Goal: Information Seeking & Learning: Check status

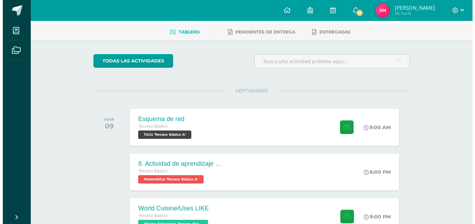
scroll to position [30, 0]
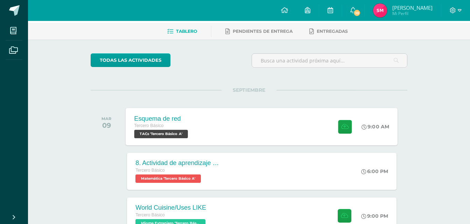
click at [193, 123] on div "Esquema de red Tercero Básico TACs 'Tercero Básico A'" at bounding box center [162, 126] width 72 height 37
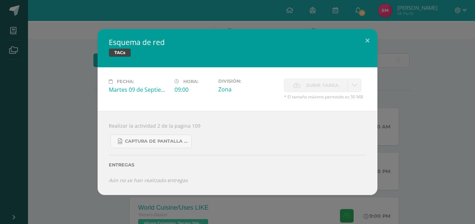
click at [424, 85] on div "Esquema de red TACs Fecha: [DATE] Hora: 09:00 División: Zona Subir tarea" at bounding box center [237, 112] width 469 height 166
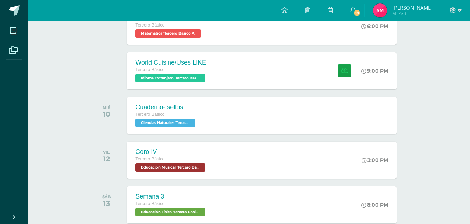
scroll to position [201, 0]
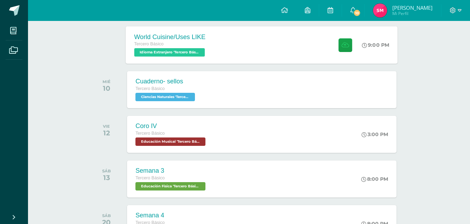
click at [316, 32] on div "World Cuisine/Uses LIKE Tercero Básico Idioma Extranjero 'Tercero Básico A' 9:0…" at bounding box center [262, 44] width 272 height 37
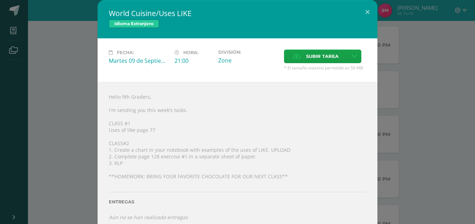
click at [417, 58] on div "World Cuisine/Uses LIKE Idioma Extranjero Fecha: [DATE] Hora: 21:00 División: C…" at bounding box center [237, 116] width 469 height 233
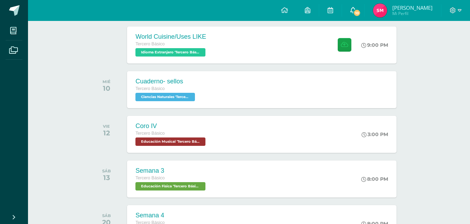
click at [360, 15] on span "10" at bounding box center [357, 13] width 8 height 8
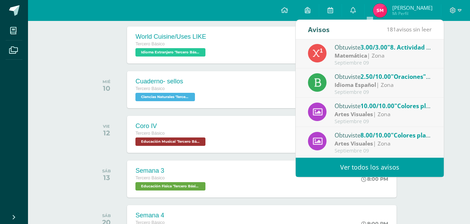
scroll to position [60, 0]
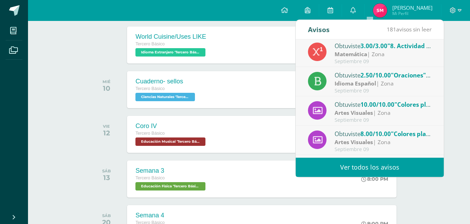
click at [390, 78] on span "2.50/10.00" at bounding box center [375, 75] width 30 height 8
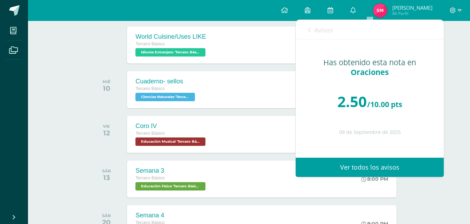
click at [317, 32] on span "Avisos" at bounding box center [323, 30] width 19 height 8
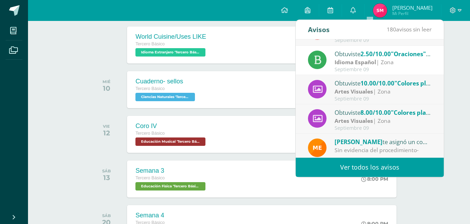
scroll to position [84, 0]
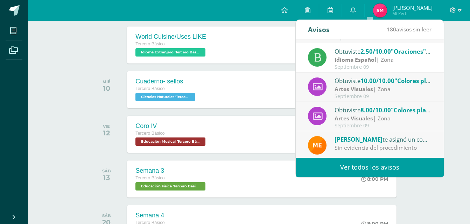
click at [367, 114] on span "8.00/10.00" at bounding box center [375, 110] width 30 height 8
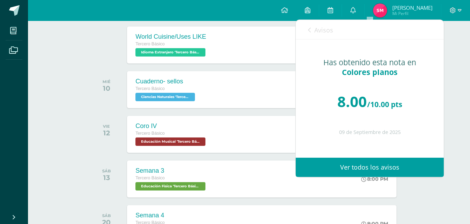
click at [312, 27] on link "Avisos" at bounding box center [320, 30] width 25 height 20
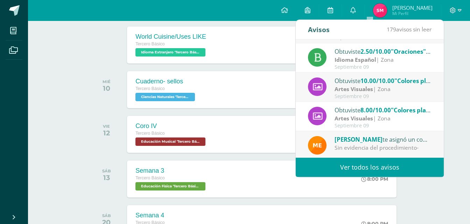
scroll to position [116, 0]
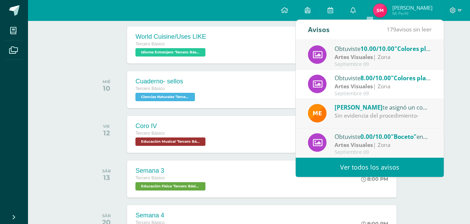
click at [370, 166] on link "Ver todos los avisos" at bounding box center [369, 167] width 148 height 19
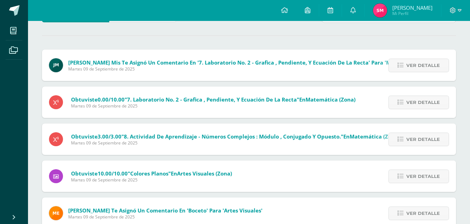
scroll to position [57, 0]
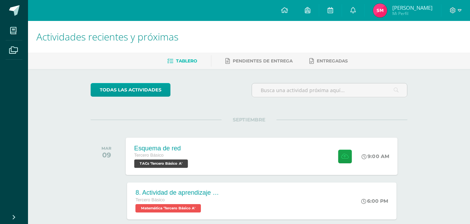
click at [204, 159] on div "Esquema de red Tercero Básico TACs 'Tercero Básico A' 9:00 AM Esquema de red TA…" at bounding box center [262, 156] width 272 height 37
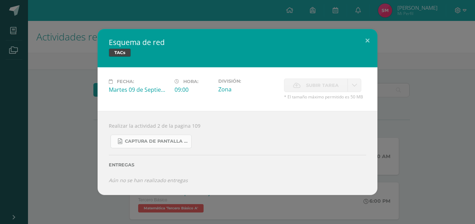
click at [169, 139] on span "Captura de pantalla [DATE] 075809.png" at bounding box center [156, 142] width 63 height 6
click at [228, 20] on div "Esquema de red TACs Fecha: [DATE] Hora: 09:00 División: Zona Subir tarea" at bounding box center [237, 112] width 475 height 224
